Goal: Task Accomplishment & Management: Complete application form

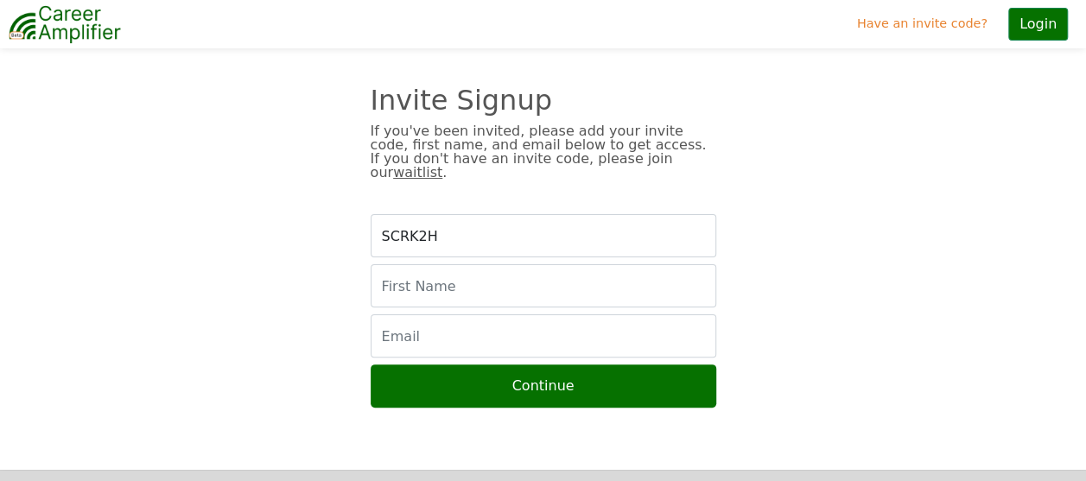
scroll to position [86, 0]
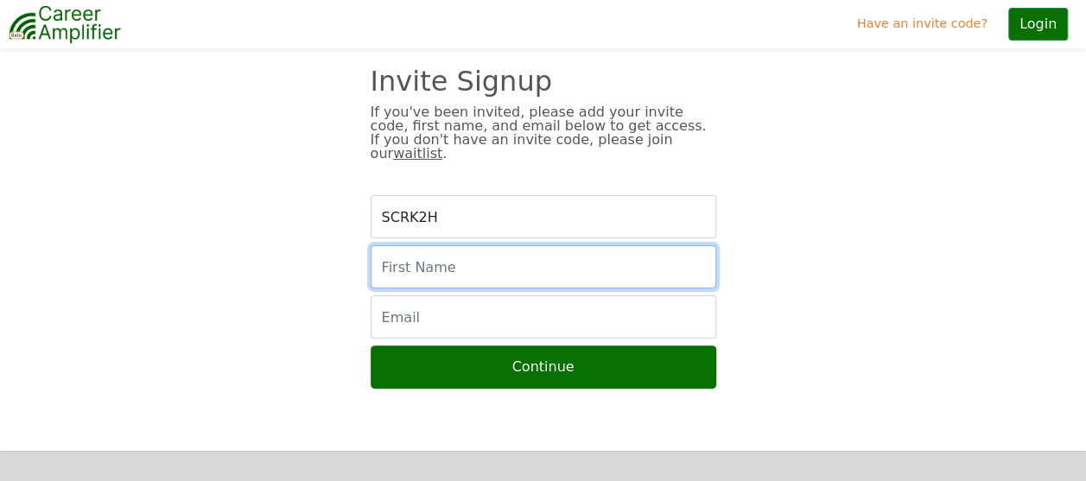
click at [434, 258] on input "text" at bounding box center [544, 266] width 346 height 43
type input "Alex"
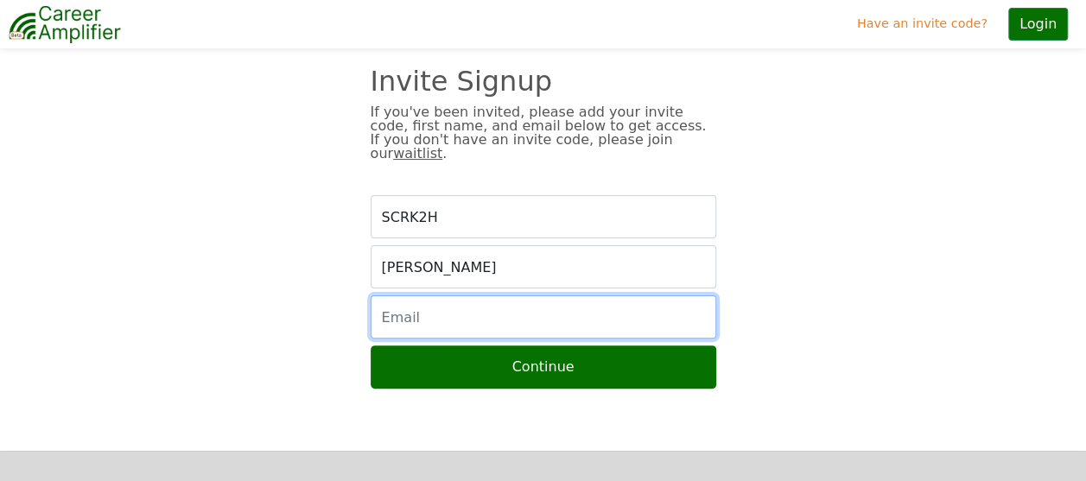
click at [545, 309] on input "email" at bounding box center [544, 317] width 346 height 43
type input "kafyrov@outlook.com"
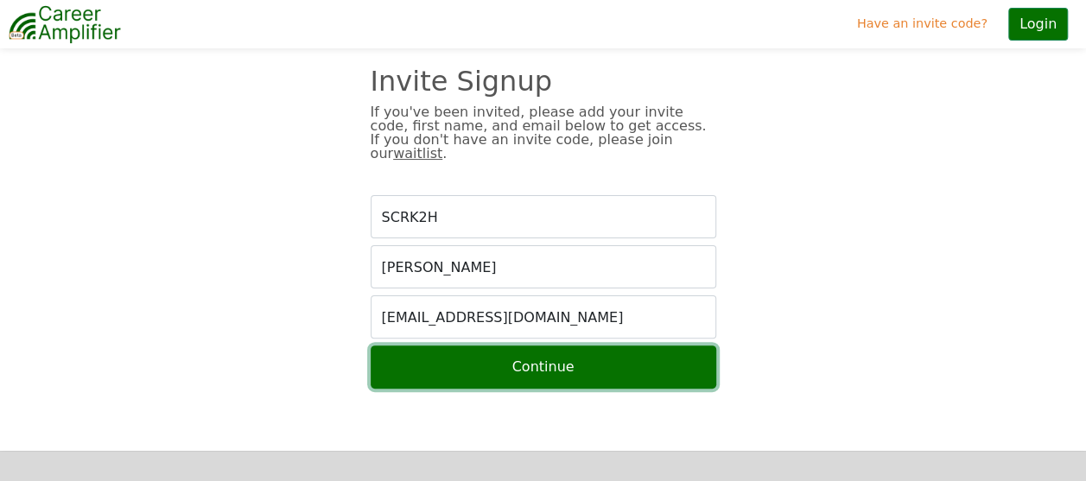
click at [579, 359] on button "Continue" at bounding box center [544, 367] width 346 height 43
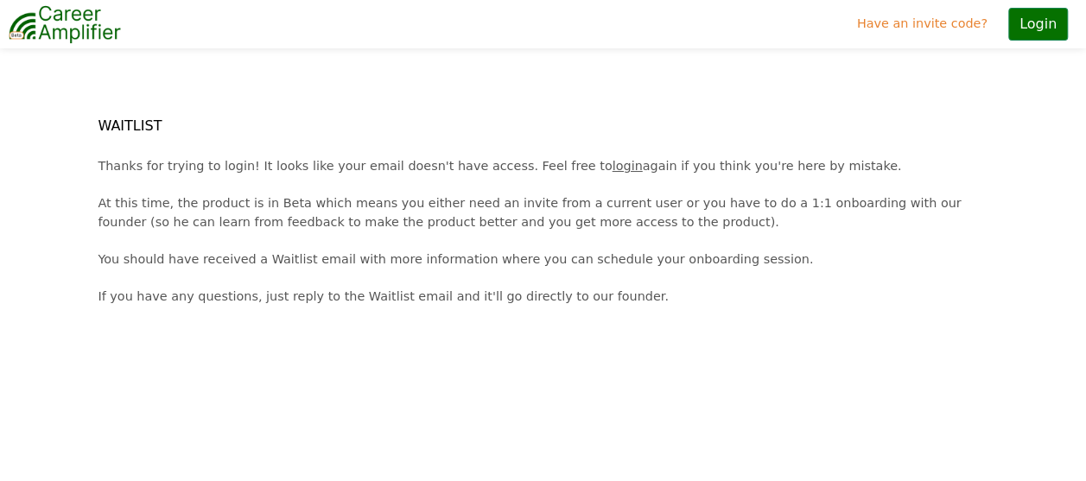
click at [613, 166] on link "login" at bounding box center [628, 166] width 30 height 14
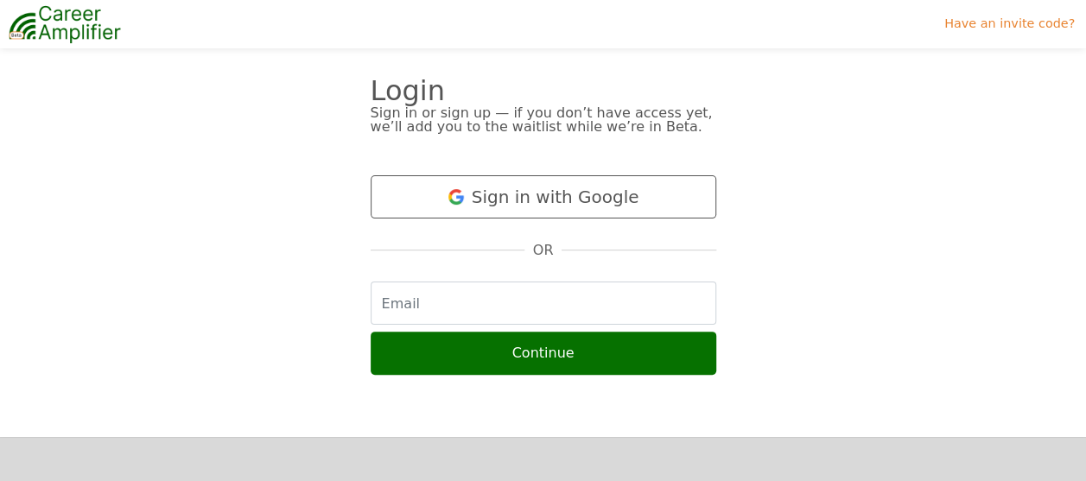
scroll to position [173, 0]
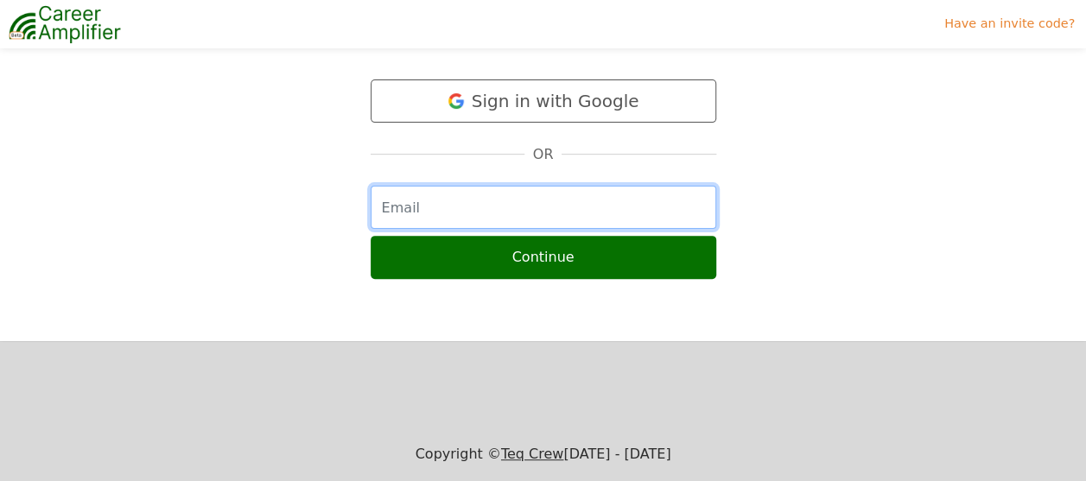
click at [556, 209] on input "email" at bounding box center [544, 207] width 346 height 43
type input "[EMAIL_ADDRESS][DOMAIN_NAME]"
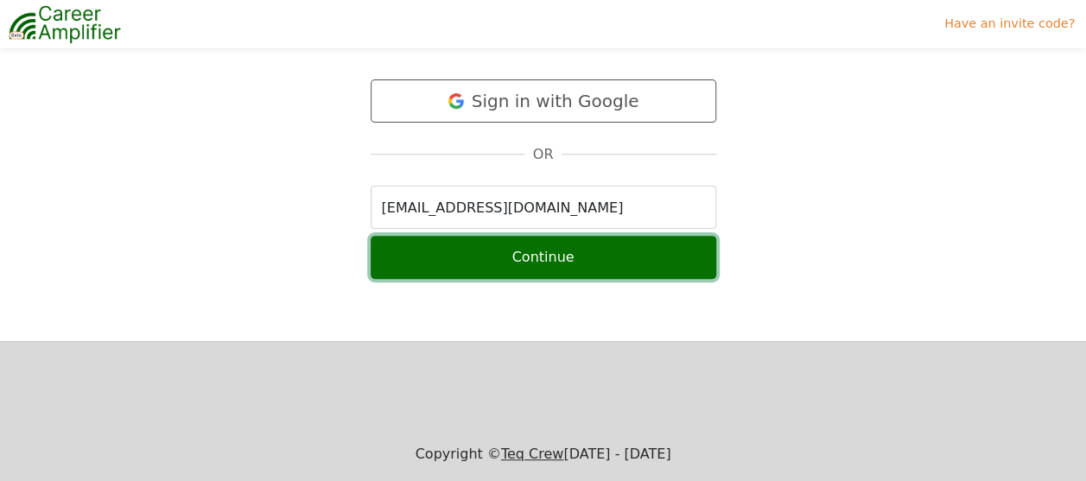
click at [554, 271] on button "Continue" at bounding box center [544, 257] width 346 height 43
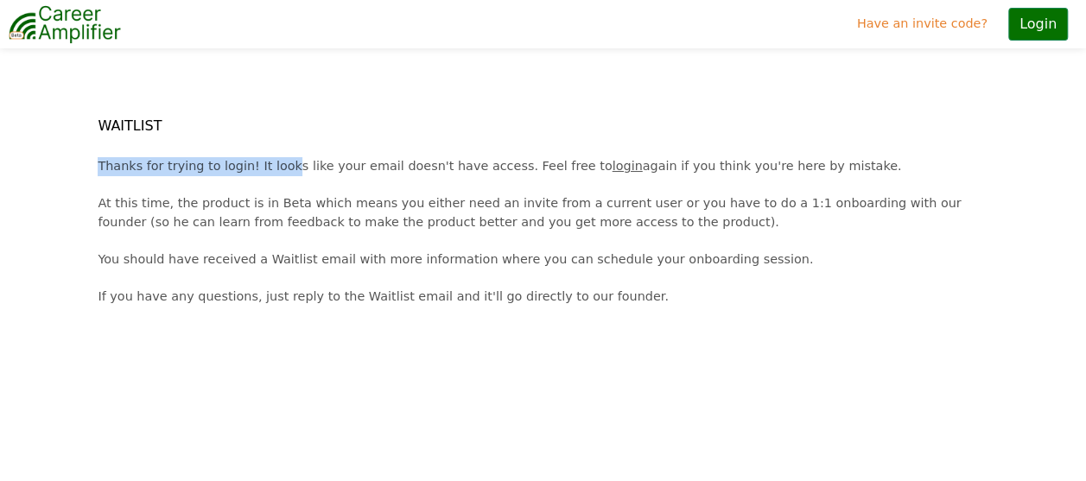
drag, startPoint x: 88, startPoint y: 162, endPoint x: 279, endPoint y: 168, distance: 191.1
click at [279, 168] on div "Thanks for trying to login! It looks like your email doesn't have access. Feel …" at bounding box center [542, 232] width 911 height 150
click at [323, 112] on div "WAITLIST" at bounding box center [542, 118] width 911 height 38
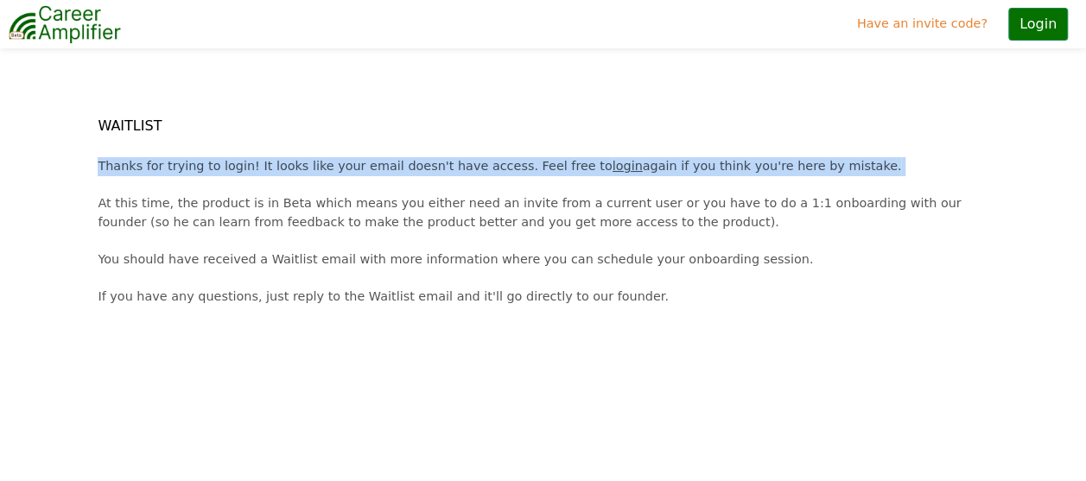
drag, startPoint x: 98, startPoint y: 162, endPoint x: 812, endPoint y: 180, distance: 715.0
click at [812, 180] on div "Thanks for trying to login! It looks like your email doesn't have access. Feel …" at bounding box center [542, 232] width 911 height 150
drag, startPoint x: 812, startPoint y: 180, endPoint x: 721, endPoint y: 159, distance: 93.9
copy div "Thanks for trying to login! It looks like your email doesn't have access. Feel …"
click at [583, 161] on div "Thanks for trying to login! It looks like your email doesn't have access. Feel …" at bounding box center [542, 232] width 911 height 150
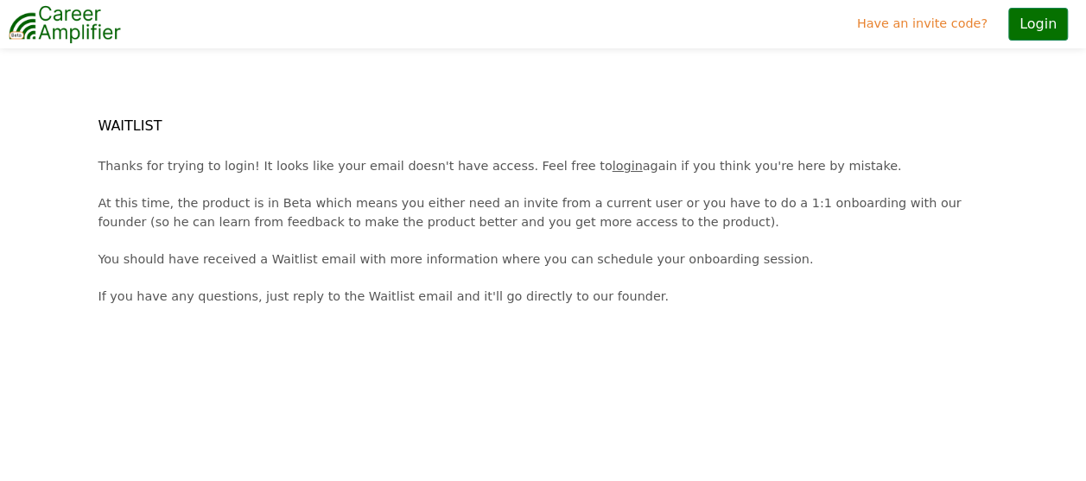
click at [613, 162] on link "login" at bounding box center [628, 166] width 30 height 14
